Goal: Communication & Community: Participate in discussion

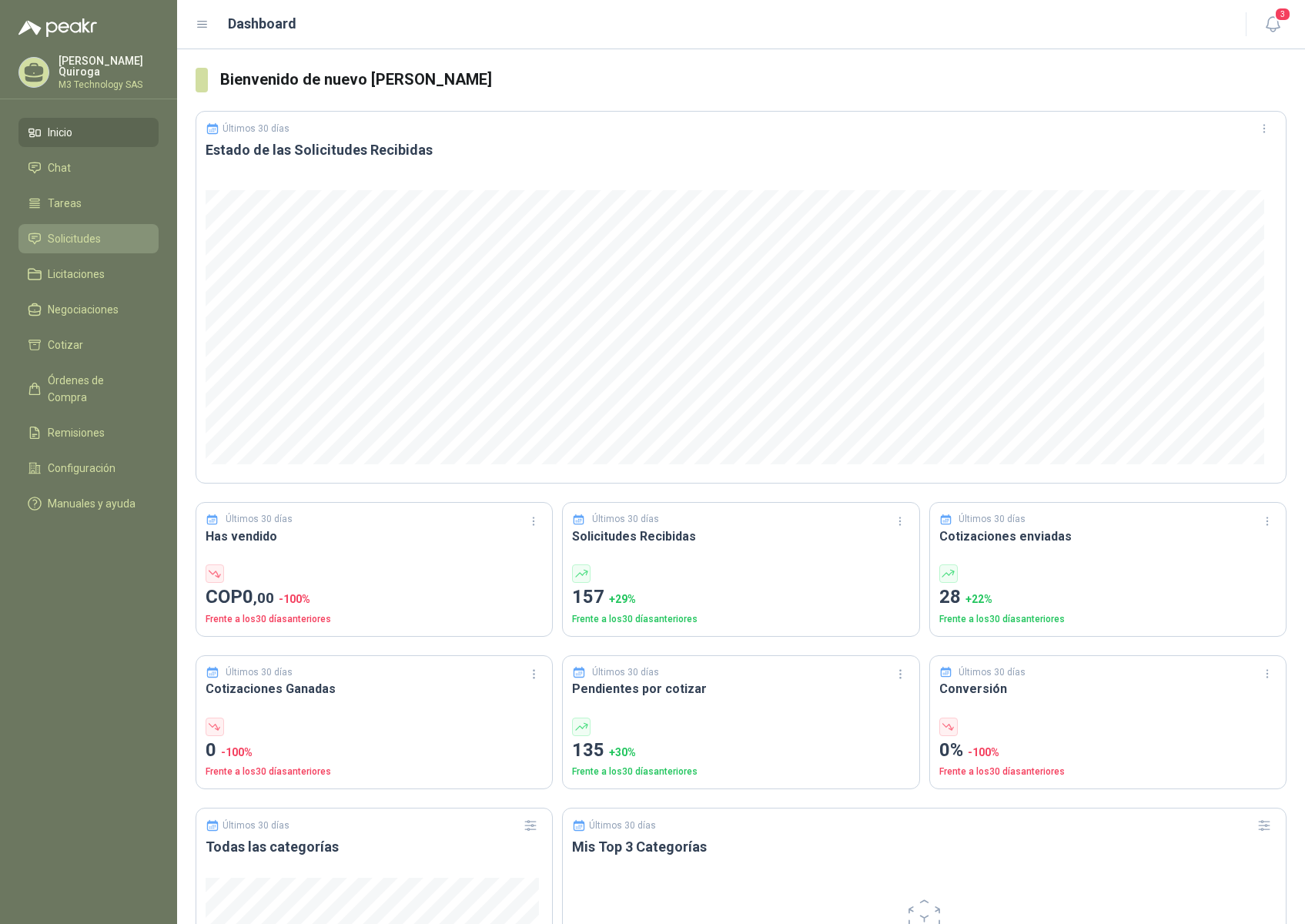
click at [105, 232] on li "Solicitudes" at bounding box center [89, 238] width 122 height 17
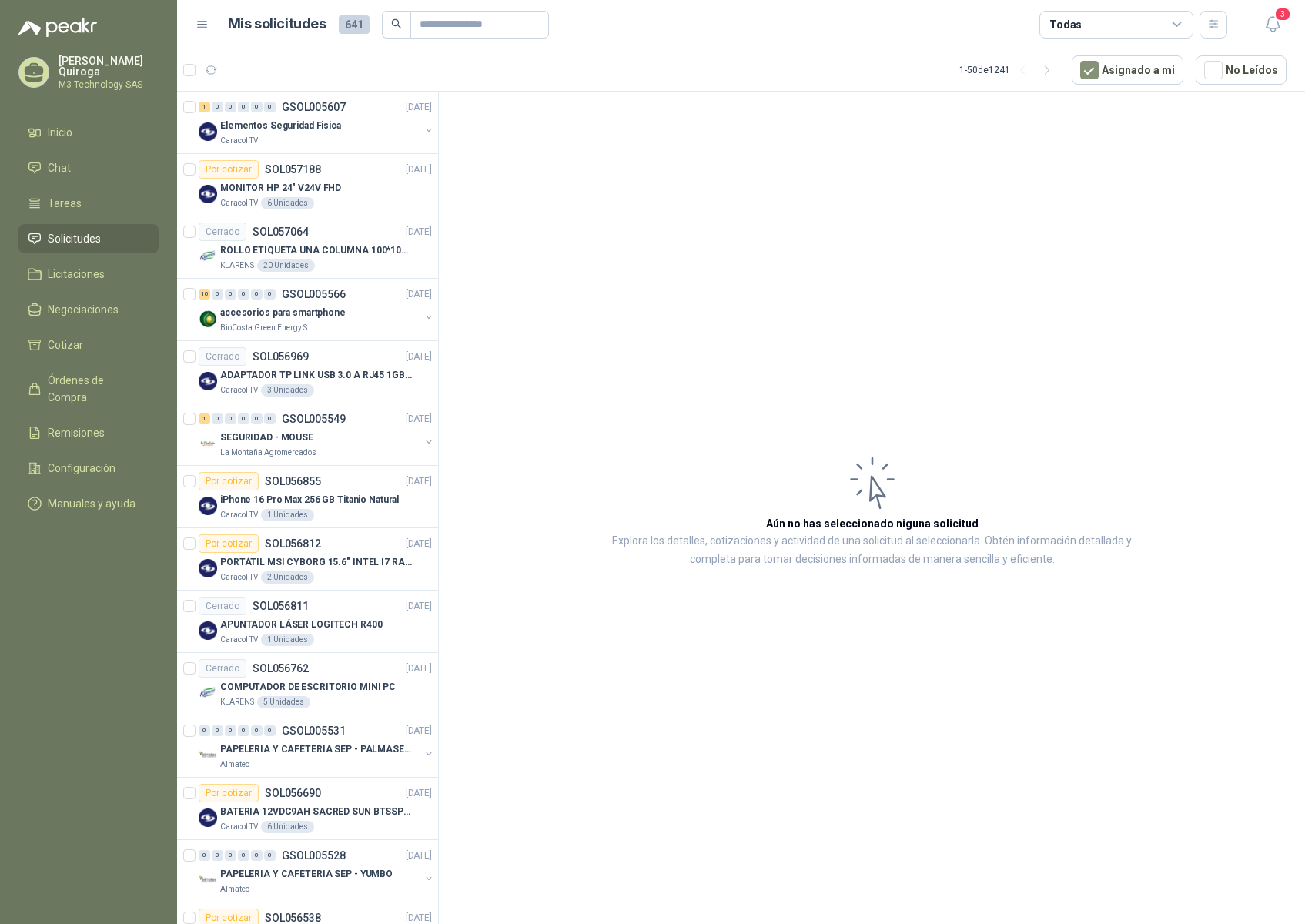
click at [103, 236] on li "Solicitudes" at bounding box center [89, 238] width 122 height 17
click at [71, 162] on li "Chat" at bounding box center [89, 168] width 122 height 17
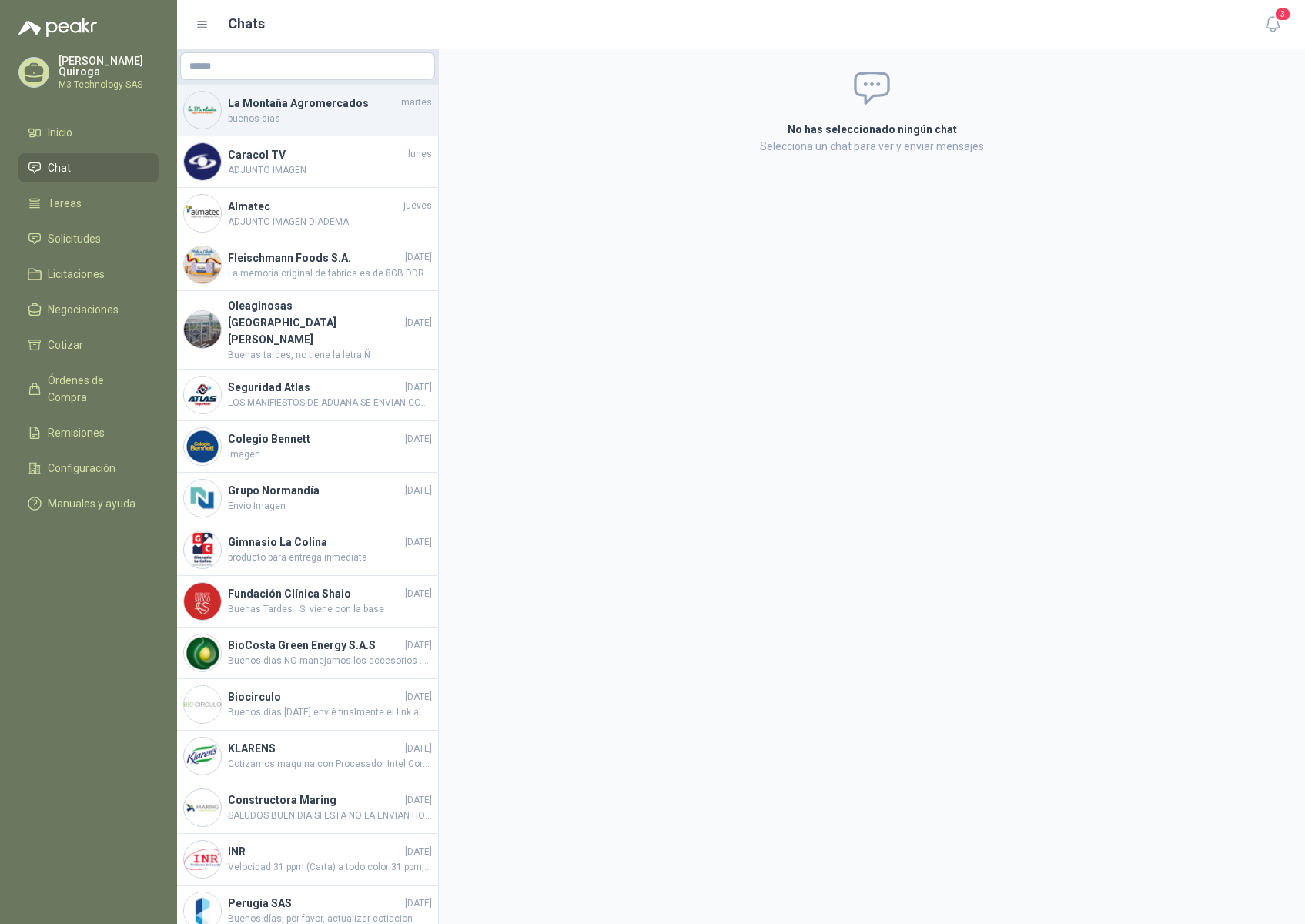
click at [320, 125] on span "buenos dias" at bounding box center [330, 118] width 204 height 14
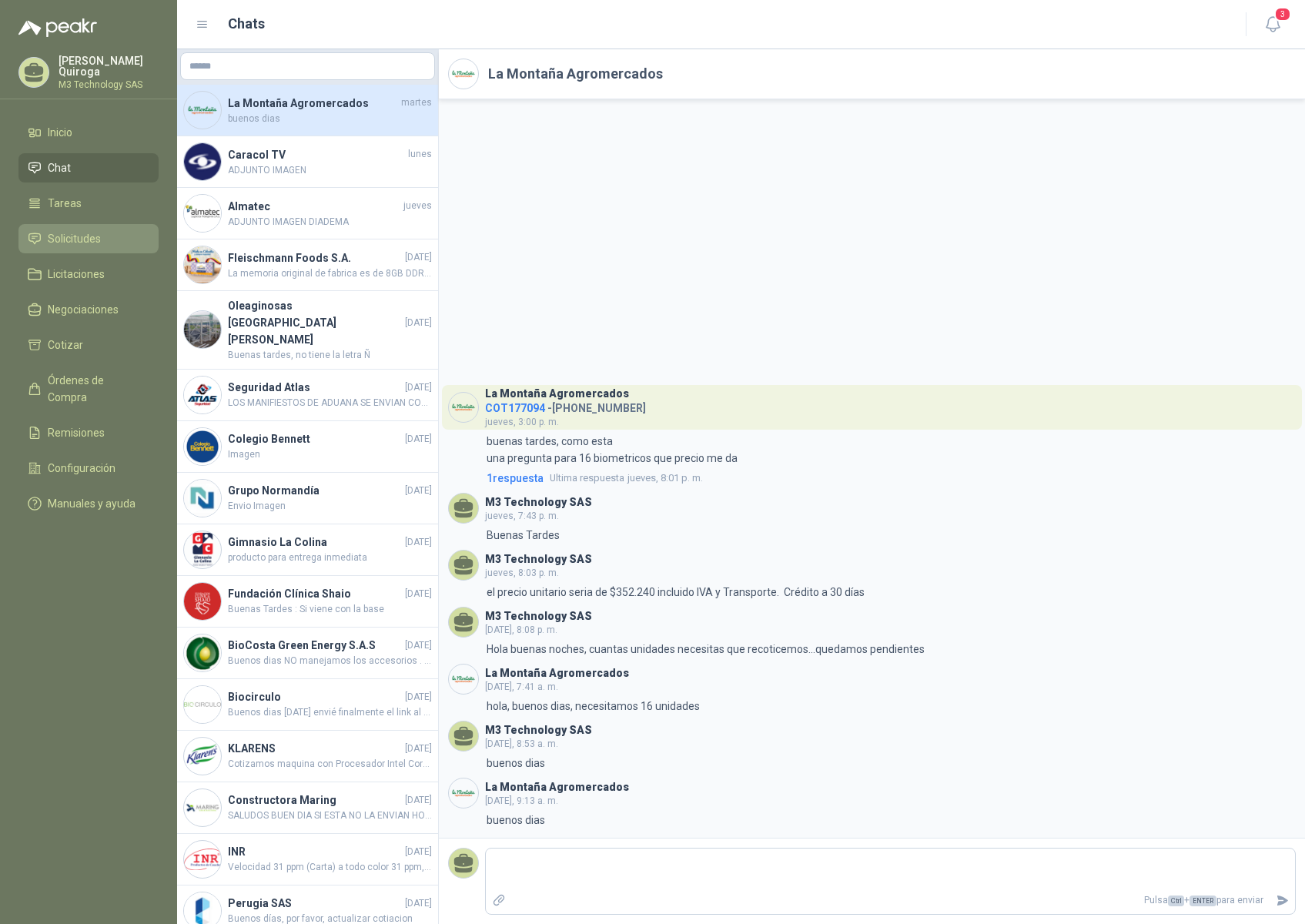
click at [66, 236] on span "Solicitudes" at bounding box center [74, 238] width 53 height 17
